Goal: Task Accomplishment & Management: Manage account settings

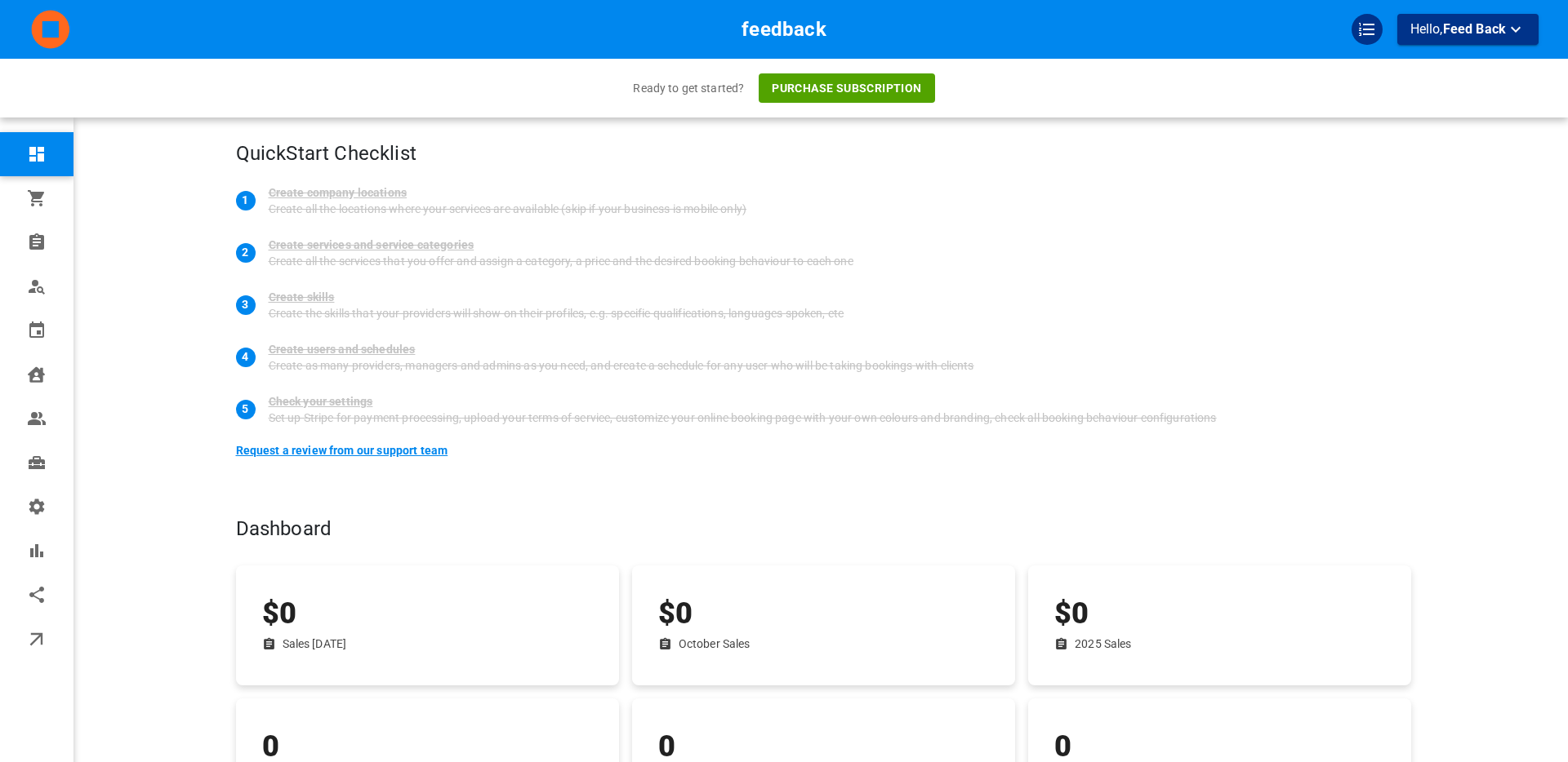
click at [334, 450] on div "Request a review from our support team" at bounding box center [341, 450] width 212 height 30
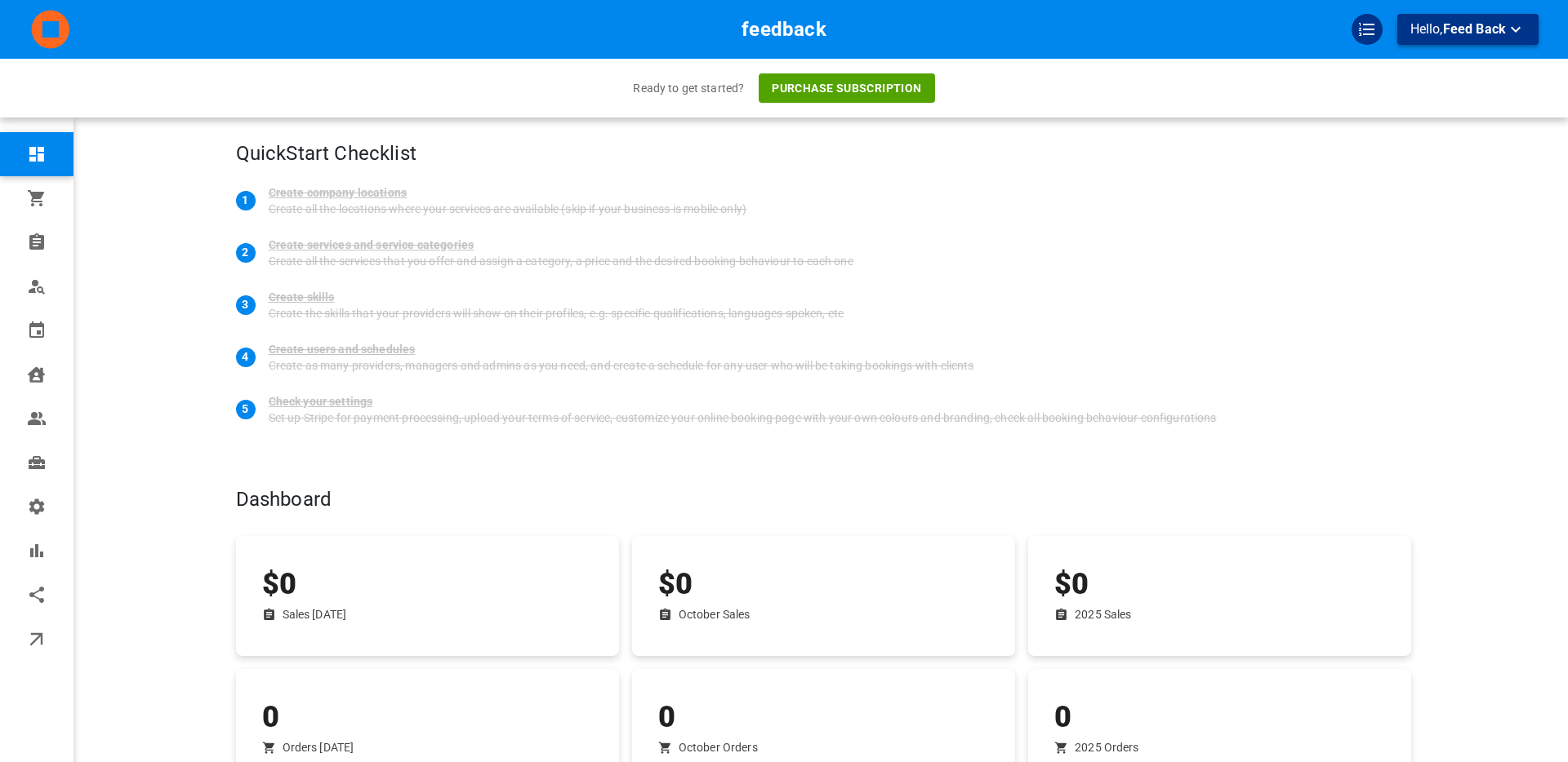
click at [1472, 35] on span "Feed Back" at bounding box center [1474, 29] width 63 height 16
click at [1429, 121] on li "Logout" at bounding box center [1473, 125] width 163 height 30
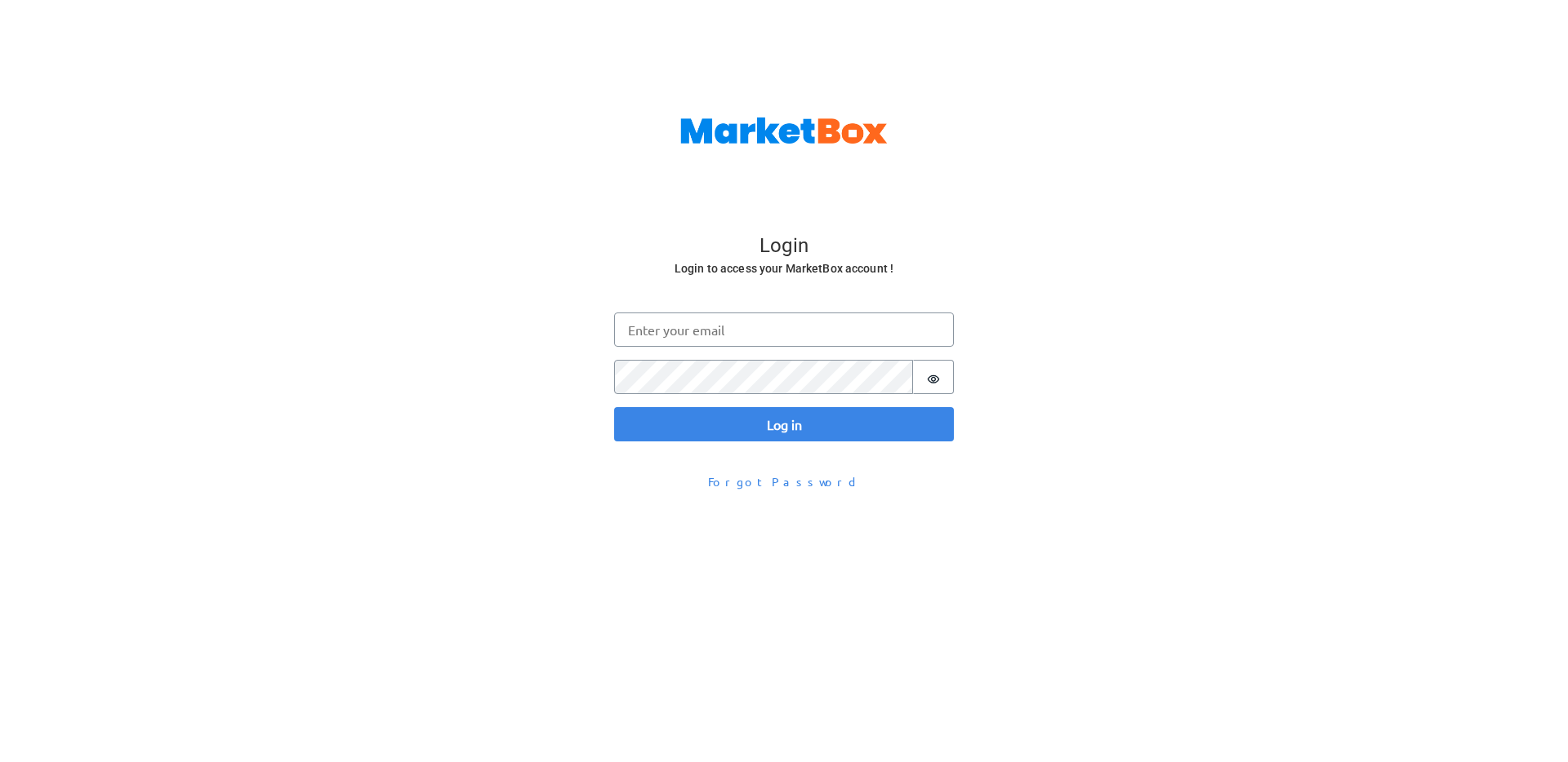
click at [682, 325] on input "Email" at bounding box center [783, 329] width 340 height 34
type input "[PERSON_NAME][EMAIL_ADDRESS][DOMAIN_NAME]"
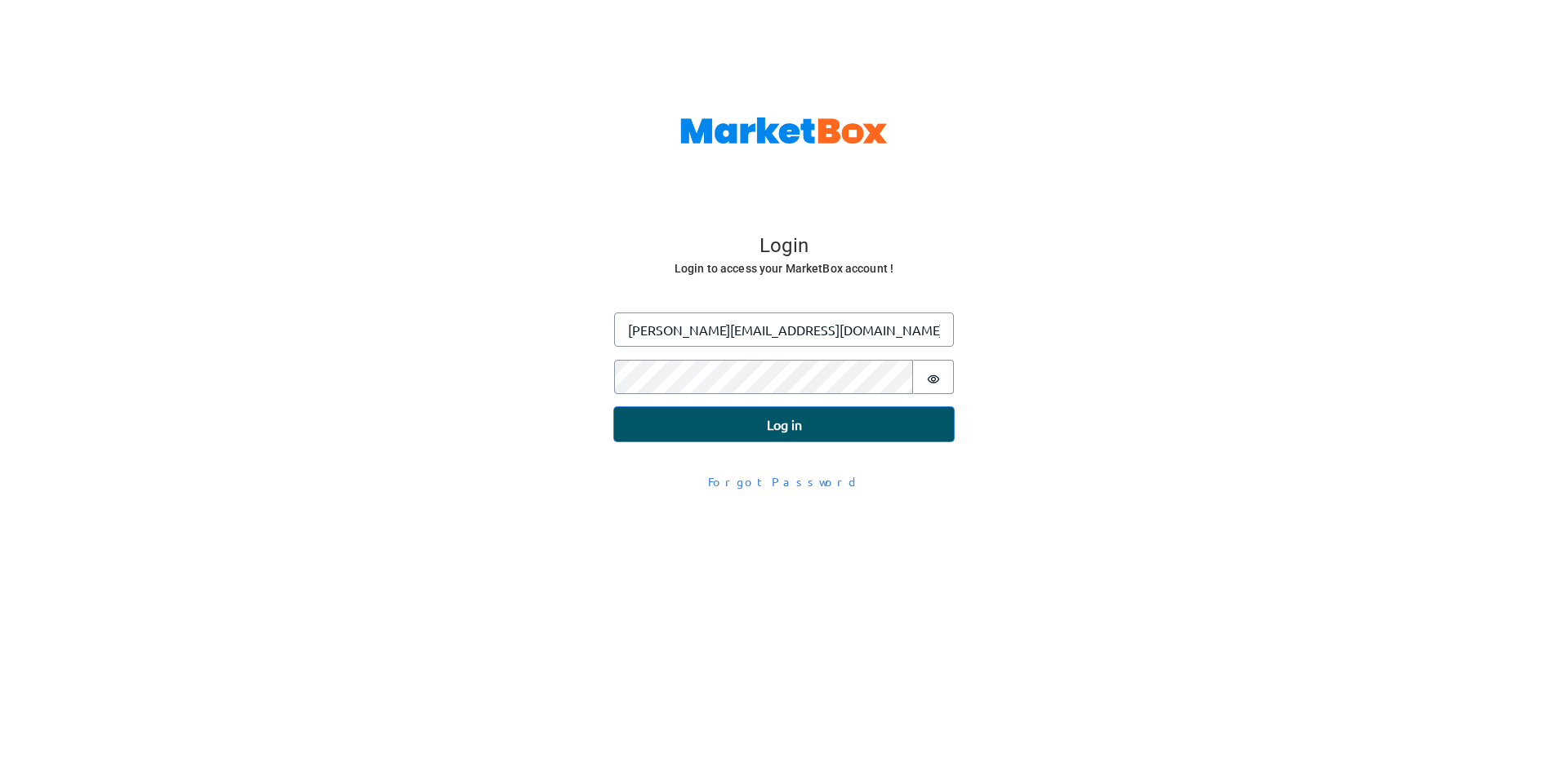
click at [692, 429] on button "Log in" at bounding box center [783, 424] width 340 height 34
